Goal: Complete application form: Complete application form

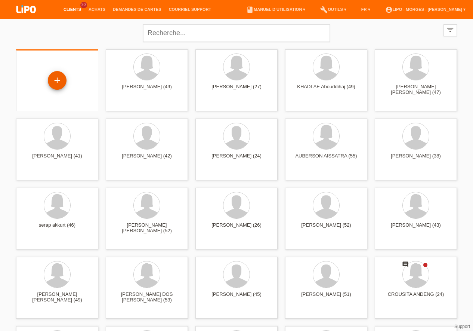
click at [56, 75] on div "+" at bounding box center [57, 80] width 19 height 19
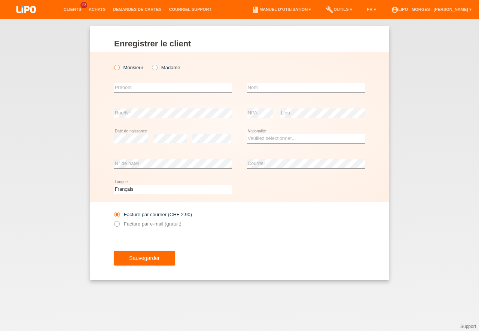
click at [113, 64] on icon at bounding box center [113, 64] width 0 height 0
click at [118, 68] on input "Monsieur" at bounding box center [116, 67] width 5 height 5
radio input "true"
click at [120, 88] on input "text" at bounding box center [173, 87] width 118 height 9
type input "[PERSON_NAME]"
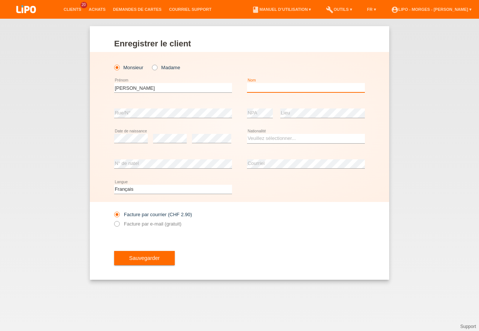
click at [261, 88] on input "text" at bounding box center [306, 87] width 118 height 9
type input "[PERSON_NAME]"
click at [247, 134] on select "Veuillez sélectionner... Suisse Allemagne Autriche Liechtenstein ------------ A…" at bounding box center [306, 138] width 118 height 9
select select "ES"
click at [0, 0] on option "Espagne" at bounding box center [0, 0] width 0 height 0
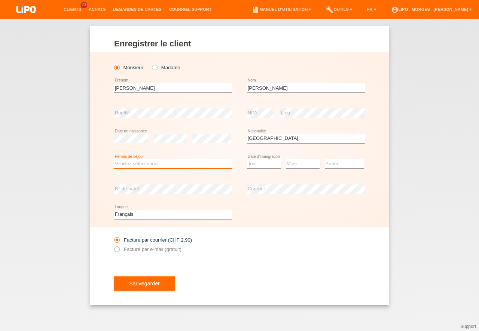
click at [114, 159] on select "Veuillez sélectionner... C B B - Statut de réfugié Autre" at bounding box center [173, 163] width 118 height 9
select select "C"
click at [0, 0] on option "C" at bounding box center [0, 0] width 0 height 0
click at [247, 159] on select "Jour 01 02 03 04 05 06 07 08 09 10 11" at bounding box center [264, 163] width 34 height 9
select select "06"
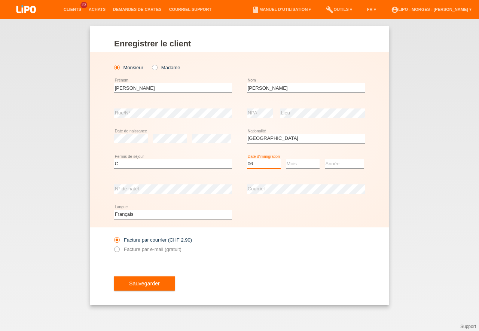
click at [0, 0] on option "06" at bounding box center [0, 0] width 0 height 0
click at [286, 159] on select "Mois 01 02 03 04 05 06 07 08 09 10 11" at bounding box center [303, 163] width 34 height 9
select select "01"
click at [0, 0] on option "01" at bounding box center [0, 0] width 0 height 0
click at [325, 159] on select "Année 2025 2024 2023 2022 2021 2020 2019 2018 2017 2016 2015 2014 2013 2012 201…" at bounding box center [344, 163] width 39 height 9
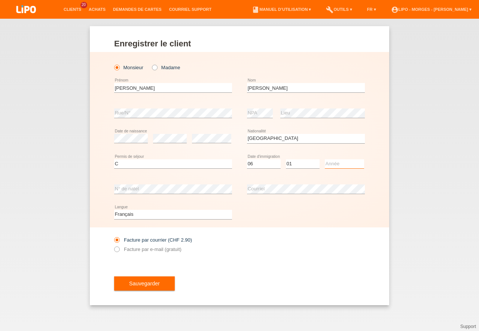
select select "2019"
click at [0, 0] on option "2019" at bounding box center [0, 0] width 0 height 0
click at [113, 245] on icon at bounding box center [113, 245] width 0 height 0
click at [116, 248] on input "Facture par e-mail (gratuit)" at bounding box center [116, 250] width 5 height 9
radio input "true"
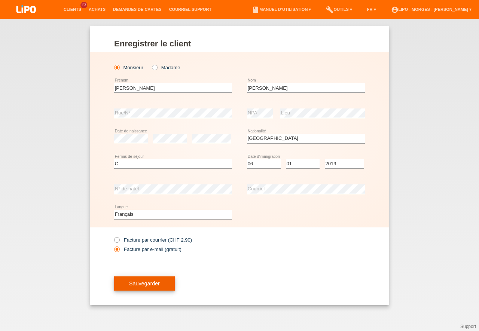
click at [146, 284] on span "Sauvegarder" at bounding box center [144, 283] width 31 height 6
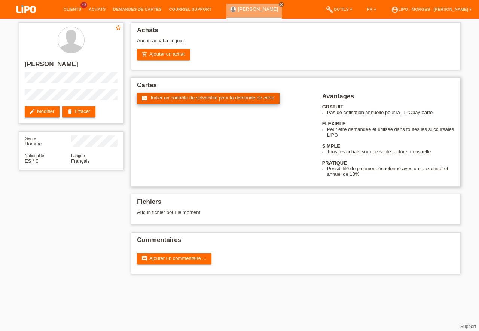
click at [206, 96] on span "Initier un contrôle de solvabilité pour la demande de carte" at bounding box center [212, 98] width 123 height 6
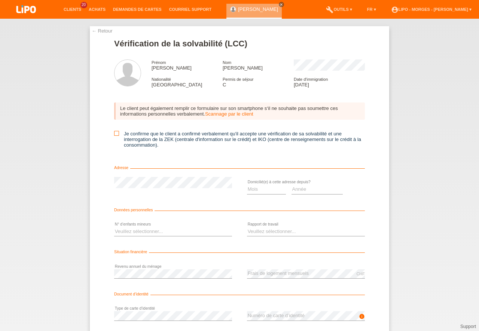
click at [117, 134] on input "Je confirme que le client a confirmé verbalement qu'il accepte une vérification…" at bounding box center [116, 133] width 5 height 5
checkbox input "true"
click at [247, 185] on select "Mois 01 02 03 04 05 06 07 08 09 10" at bounding box center [266, 189] width 39 height 9
select select "09"
click at [0, 0] on option "09" at bounding box center [0, 0] width 0 height 0
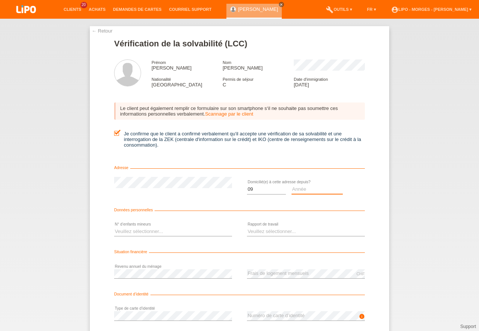
click at [291, 185] on select "Année 2025 2024 2023 2022 2021 2020 2019 2018 2017 2016 2015 2014 2013 2012 201…" at bounding box center [317, 189] width 52 height 9
select select "2024"
click at [0, 0] on option "2024" at bounding box center [0, 0] width 0 height 0
click at [114, 227] on select "Veuillez sélectionner... 0 1 2 3 4 5 6 7 8 9" at bounding box center [173, 231] width 118 height 9
select select "2"
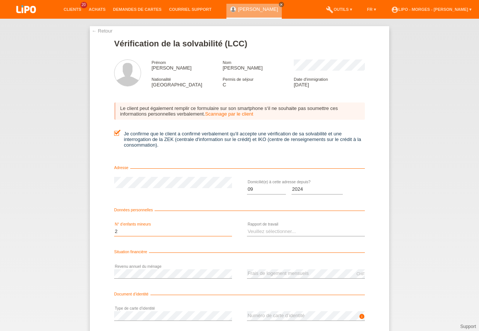
click at [0, 0] on option "2" at bounding box center [0, 0] width 0 height 0
select select "UNLIMITED"
click at [0, 0] on option "A durée indéterminée" at bounding box center [0, 0] width 0 height 0
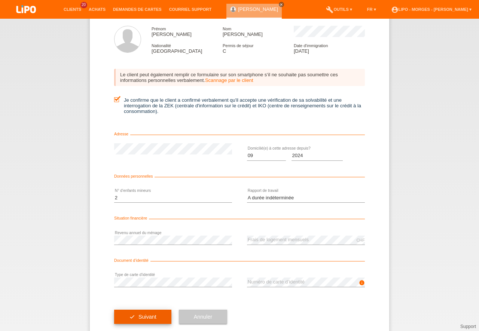
click at [142, 313] on button "check Suivant" at bounding box center [142, 317] width 57 height 14
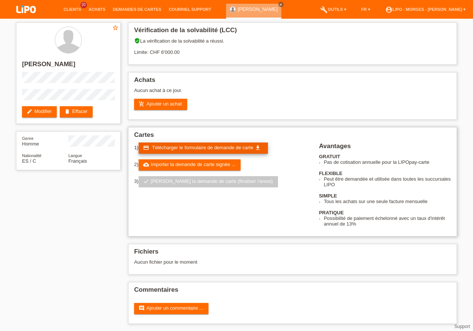
click at [221, 146] on span "Télécharger le formulaire de demande de carte" at bounding box center [202, 148] width 101 height 6
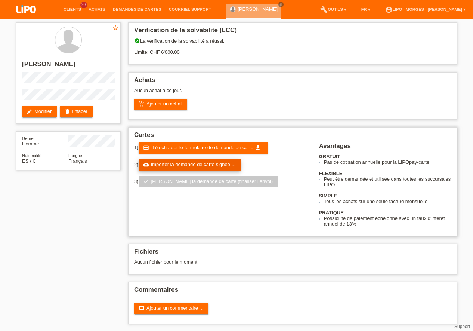
click at [184, 165] on link "cloud_upload Importer la demande de carte signée ..." at bounding box center [190, 164] width 102 height 11
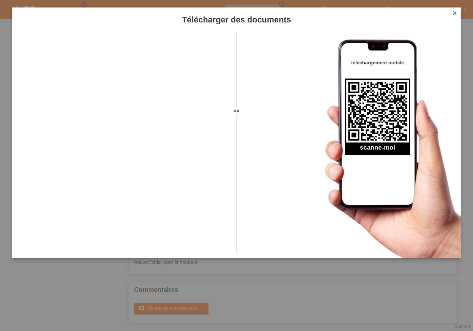
click at [454, 10] on icon "close" at bounding box center [455, 13] width 6 height 6
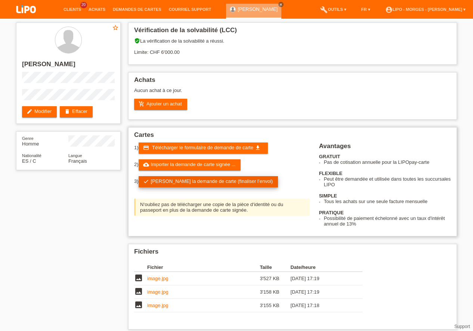
click at [218, 180] on link "check Soumettre la demande de carte (finaliser l’envoi)" at bounding box center [209, 181] width 140 height 11
